Goal: Complete application form: Complete application form

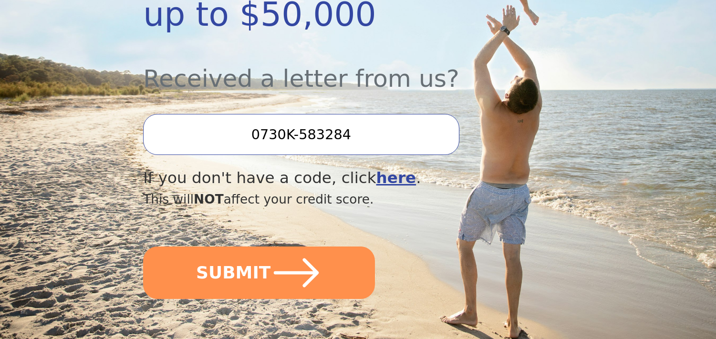
scroll to position [334, 0]
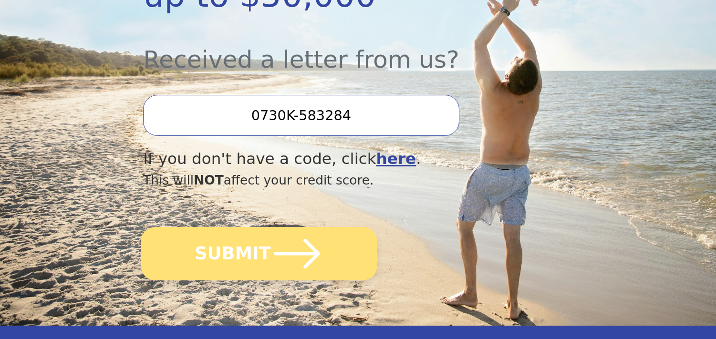
click at [274, 239] on icon "submit" at bounding box center [297, 254] width 46 height 30
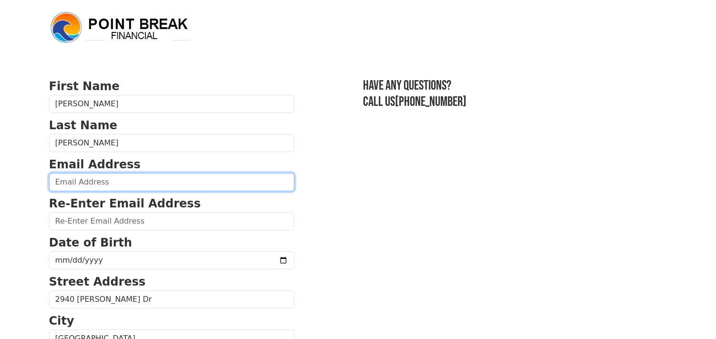
click at [106, 180] on input "email" at bounding box center [171, 182] width 245 height 18
type input "vegasdol222@icloud.com"
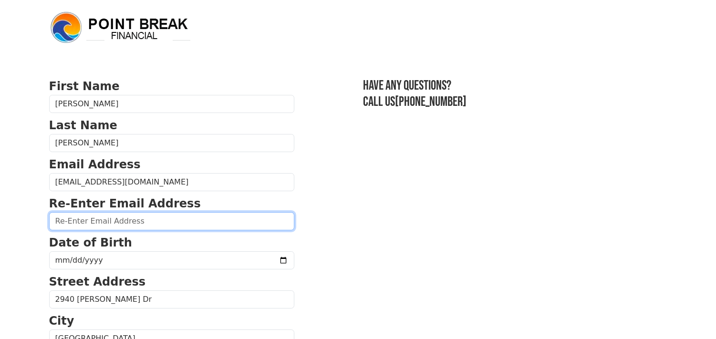
type input "vegasdol222@icloud.com"
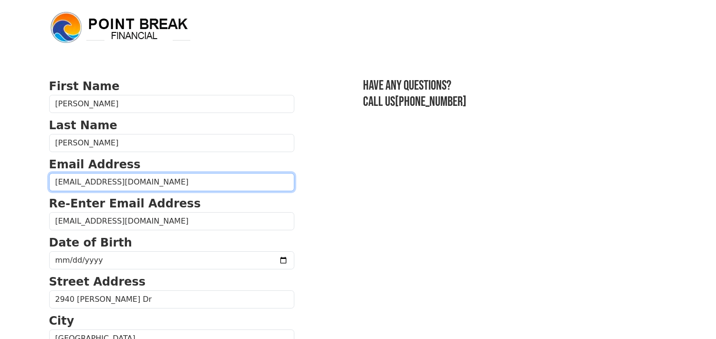
type input "(702) 523-4275"
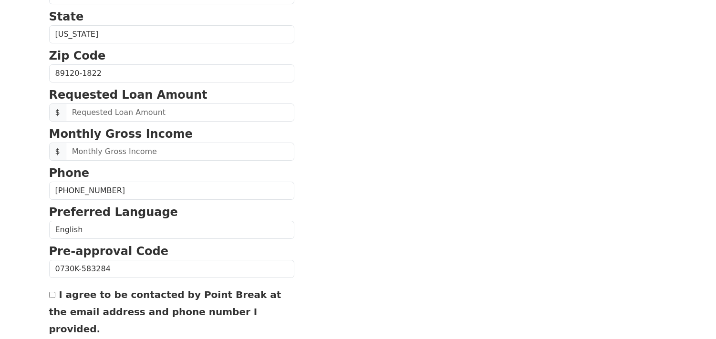
scroll to position [364, 0]
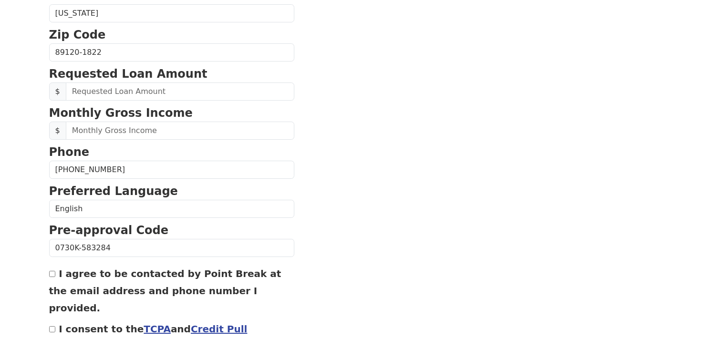
click at [51, 275] on input "I agree to be contacted by Point Break at the email address and phone number I …" at bounding box center [52, 274] width 6 height 6
checkbox input "true"
click at [55, 326] on input "I consent to the TCPA and Credit Pull Consent" at bounding box center [52, 329] width 6 height 6
checkbox input "true"
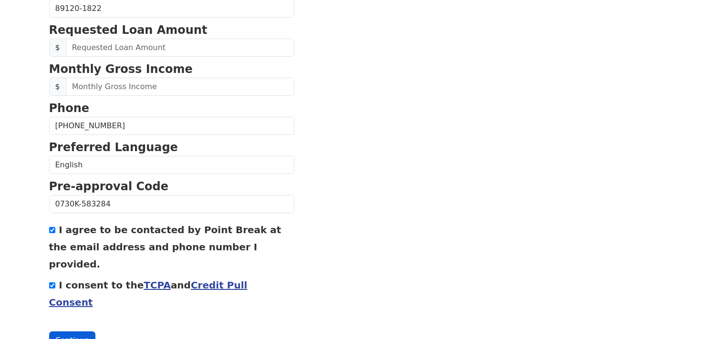
click at [74, 331] on button "Continue" at bounding box center [72, 340] width 47 height 18
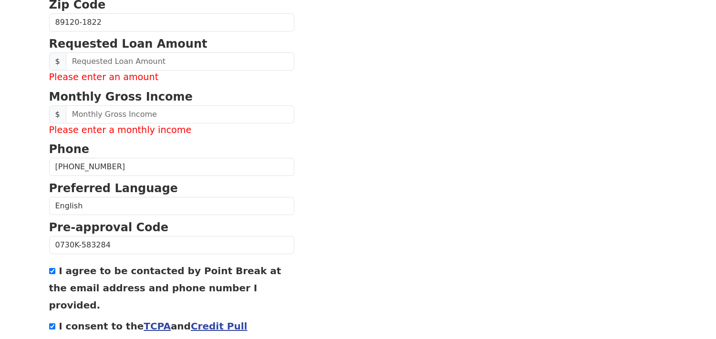
scroll to position [422, 0]
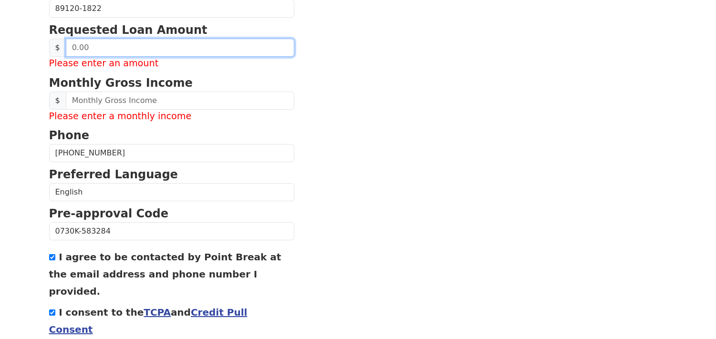
click at [91, 46] on input "text" at bounding box center [180, 48] width 228 height 18
click at [89, 48] on input "text" at bounding box center [180, 48] width 228 height 18
click at [93, 45] on input "20.00" at bounding box center [180, 48] width 228 height 18
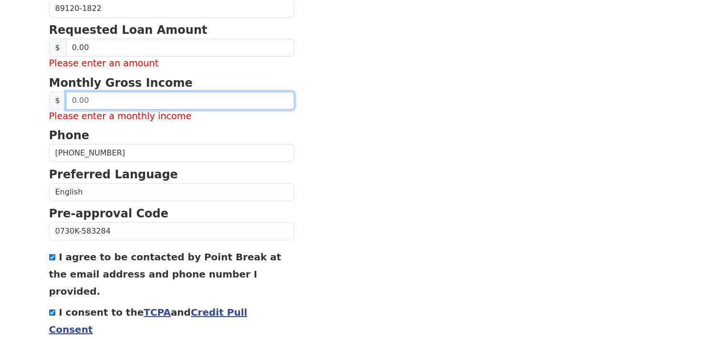
click at [85, 101] on input "text" at bounding box center [180, 101] width 228 height 18
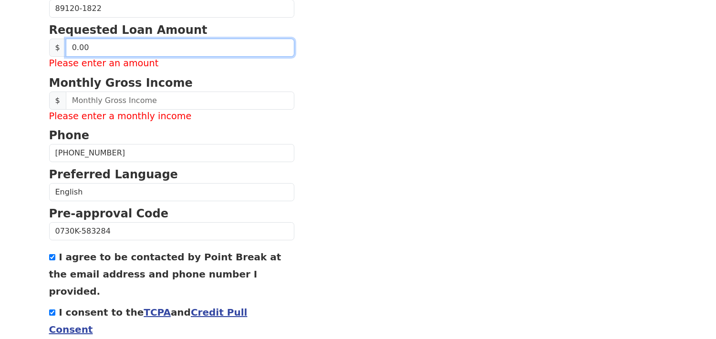
click at [95, 46] on input "0.00" at bounding box center [180, 48] width 228 height 18
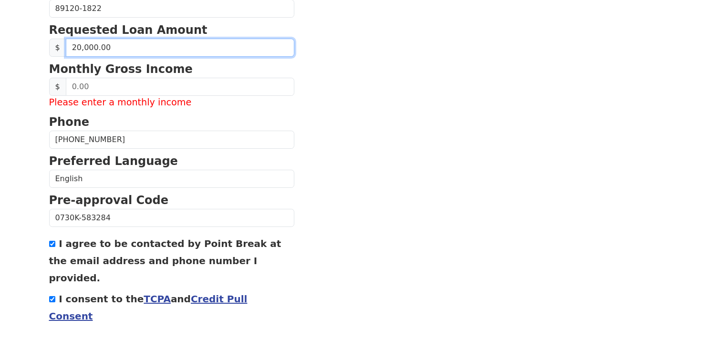
type input "200,001.00"
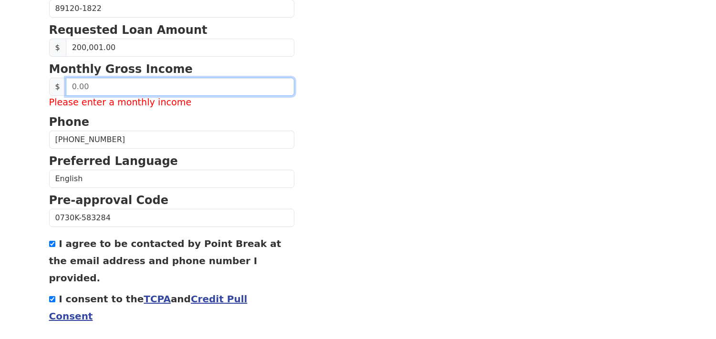
click at [104, 91] on input "text" at bounding box center [180, 87] width 228 height 18
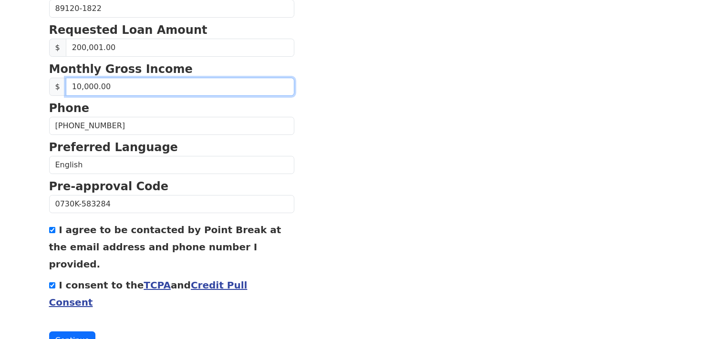
type input "100,000.00"
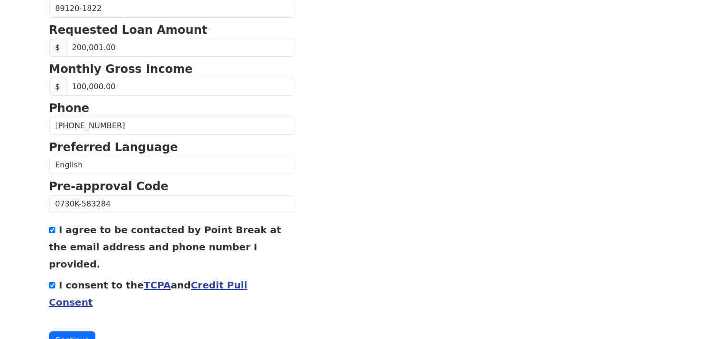
click at [390, 149] on section "First Name Tonya Last Name Blanchfield Email Address vegasdol222@icloud.com Re-…" at bounding box center [358, 3] width 618 height 694
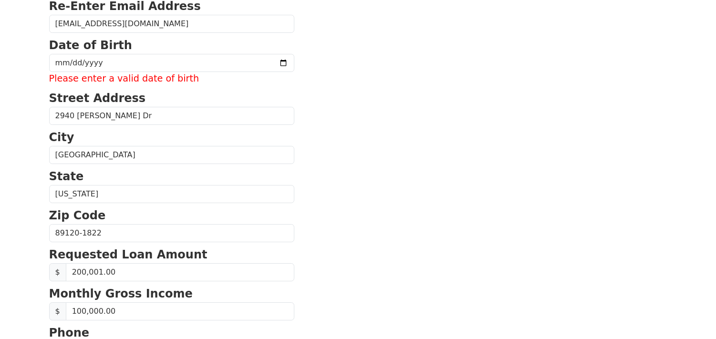
scroll to position [195, 0]
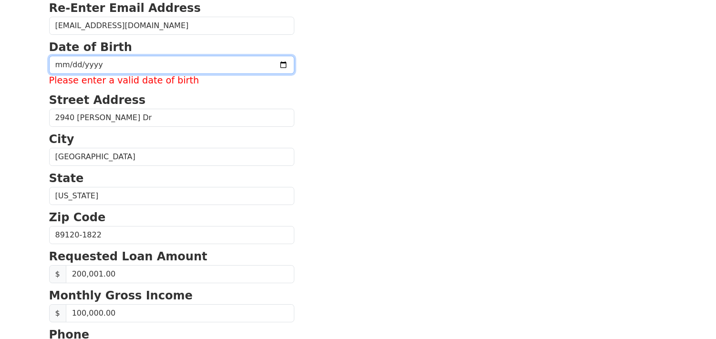
click at [124, 62] on input "date" at bounding box center [171, 65] width 245 height 18
type input "1972-12-03"
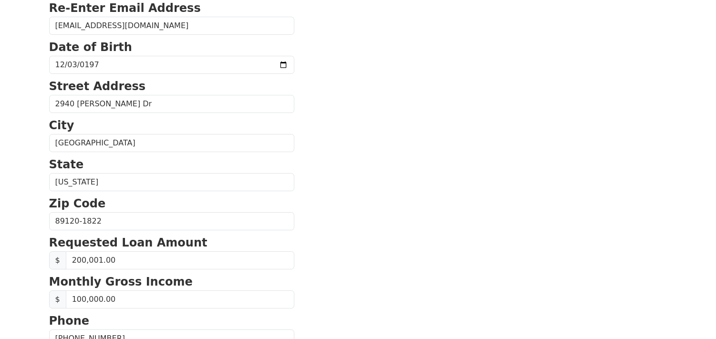
click at [362, 157] on section "First Name Tonya Last Name Blanchfield Email Address vegasdol222@icloud.com Re-…" at bounding box center [358, 222] width 618 height 680
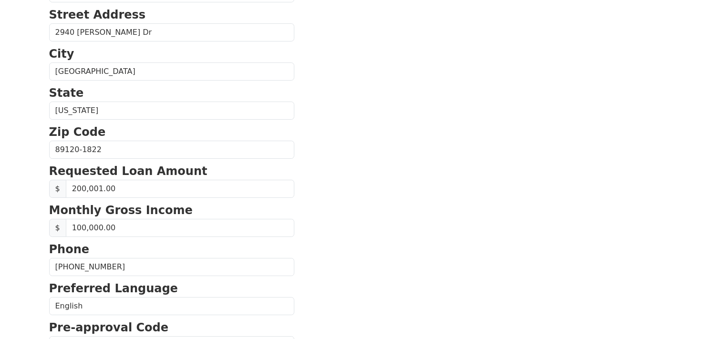
scroll to position [274, 0]
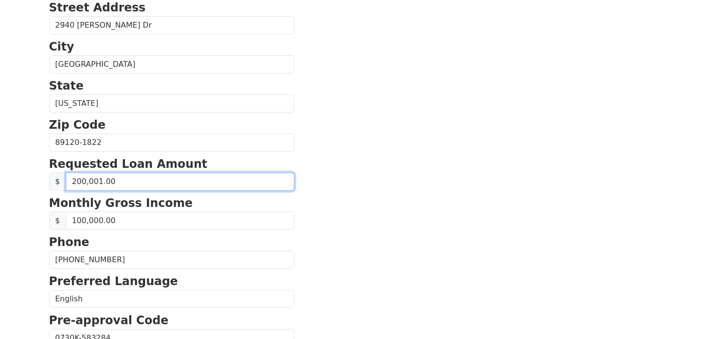
click at [113, 182] on input "200,001.00" at bounding box center [180, 182] width 228 height 18
type input "20,000.00"
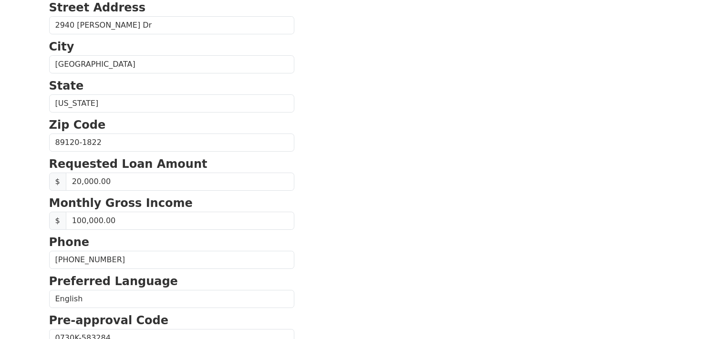
click at [389, 221] on section "First Name Tonya Last Name Blanchfield Email Address vegasdol222@icloud.com Re-…" at bounding box center [358, 144] width 618 height 680
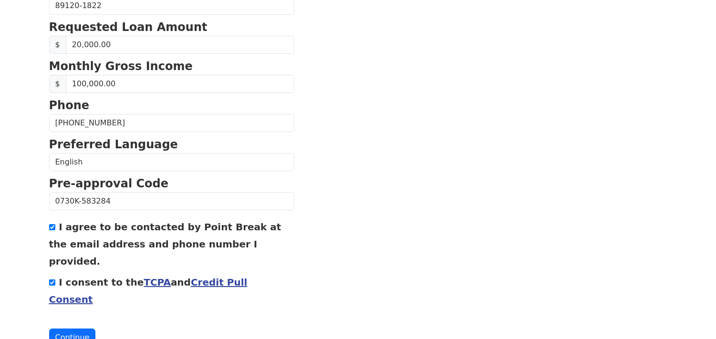
scroll to position [420, 0]
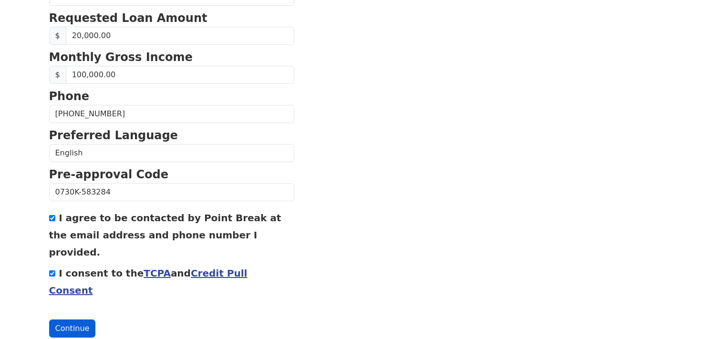
click at [65, 319] on button "Continue" at bounding box center [72, 328] width 47 height 18
